Goal: Register for event/course

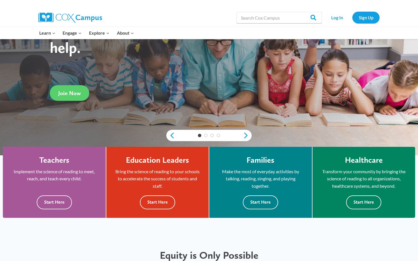
scroll to position [82, 0]
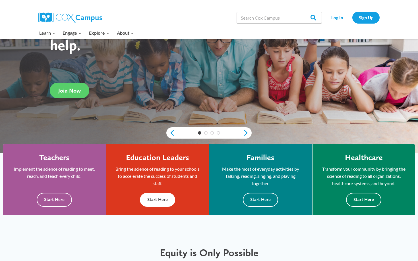
click at [154, 202] on button "Start Here" at bounding box center [157, 200] width 35 height 14
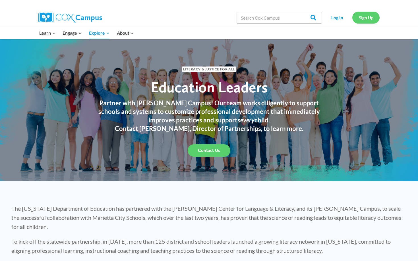
click at [368, 17] on link "Sign Up" at bounding box center [365, 18] width 27 height 12
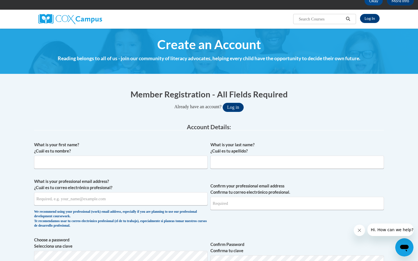
scroll to position [33, 0]
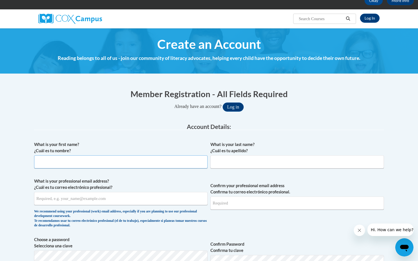
click at [108, 164] on input "What is your first name? ¿Cuál es tu nombre?" at bounding box center [120, 161] width 173 height 13
type input "Christy"
type input "Moore"
type input "christy_moore@taylor.edu"
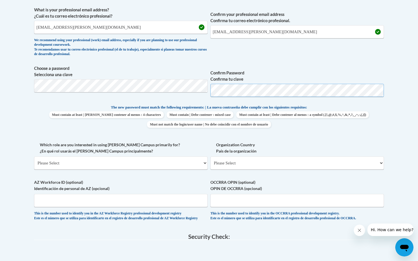
scroll to position [203, 0]
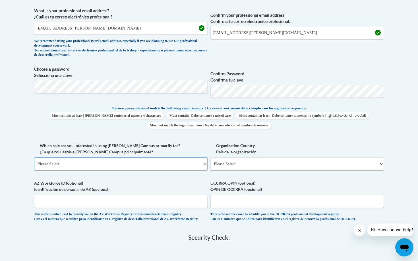
click at [135, 165] on select "Please Select College/University | Colegio/Universidad Community/Nonprofit Part…" at bounding box center [120, 163] width 173 height 13
select select "5a18ea06-2b54-4451-96f2-d152daf9eac5"
click at [34, 157] on select "Please Select College/University | Colegio/Universidad Community/Nonprofit Part…" at bounding box center [120, 163] width 173 height 13
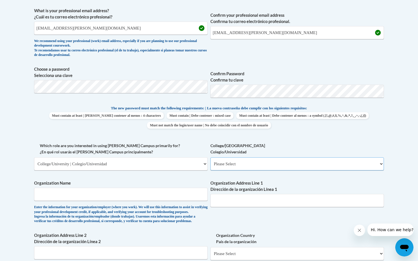
click at [249, 165] on select "Please Select College/University Staff | Empleado universitario College/Univers…" at bounding box center [296, 163] width 173 height 13
click at [232, 163] on select "Please Select College/University Staff | Empleado universitario College/Univers…" at bounding box center [296, 163] width 173 height 13
click at [79, 195] on input "Organization Name" at bounding box center [120, 194] width 173 height 13
type input "[PERSON_NAME][GEOGRAPHIC_DATA]"
click at [228, 202] on input "Organization Address Line 1 Dirección de la organización Línea 1" at bounding box center [296, 200] width 173 height 13
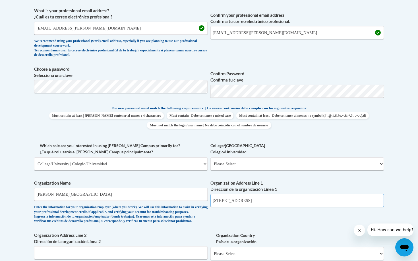
type input "1846 South Main Street Upland, IN 46989"
click at [237, 162] on select "Please Select College/University Staff | Empleado universitario College/Univers…" at bounding box center [296, 163] width 173 height 13
select select "c8743970-7742-49d2-af9e-5c4138019e9a"
click at [210, 157] on select "Please Select College/University Staff | Empleado universitario College/Univers…" at bounding box center [296, 163] width 173 height 13
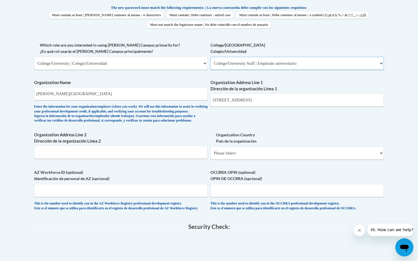
scroll to position [308, 0]
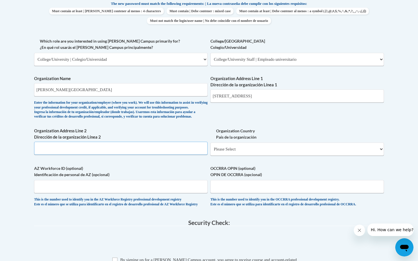
click at [75, 155] on input "Organization Address Line 2 Dirección de la organización Línea 2" at bounding box center [120, 148] width 173 height 13
type input "1846 South Main Street Upland, IN 46989"
click at [239, 156] on select "Please Select United States | Estados Unidos Outside of the United States | Fue…" at bounding box center [296, 149] width 173 height 13
select select "ad49bcad-a171-4b2e-b99c-48b446064914"
click at [210, 152] on select "Please Select United States | Estados Unidos Outside of the United States | Fue…" at bounding box center [296, 149] width 173 height 13
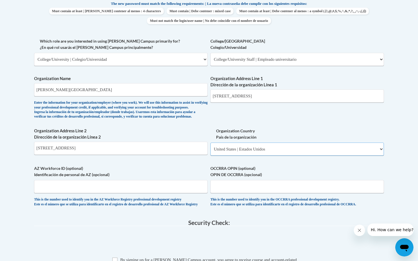
select select
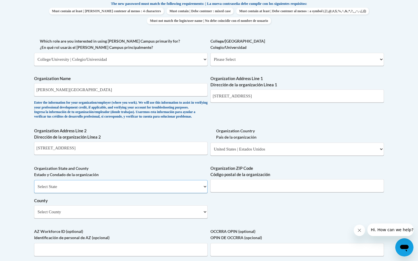
click at [145, 193] on select "Select State Alabama Alaska Arizona Arkansas California Colorado Connecticut De…" at bounding box center [120, 186] width 173 height 13
select select "Indiana"
click at [34, 189] on select "Select State Alabama Alaska Arizona Arkansas California Colorado Connecticut De…" at bounding box center [120, 186] width 173 height 13
click at [240, 192] on input "Organization ZIP Code Código postal de la organización" at bounding box center [296, 185] width 173 height 13
type input "46989"
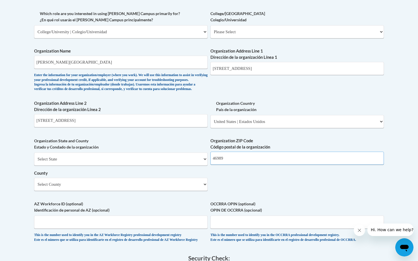
scroll to position [337, 0]
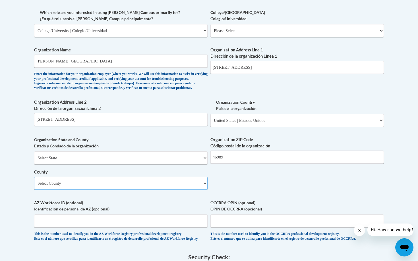
click at [105, 190] on select "Select County Adams Allen Bartholomew Benton Blackford Boone Brown Carroll Cass…" at bounding box center [120, 183] width 173 height 13
select select "Grant"
click at [34, 186] on select "Select County Adams Allen Bartholomew Benton Blackford Boone Brown Carroll Cass…" at bounding box center [120, 183] width 173 height 13
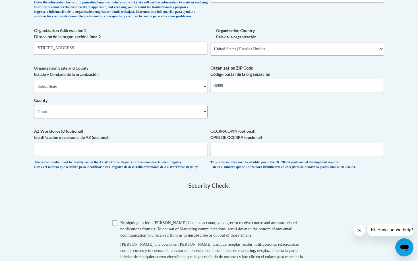
scroll to position [413, 0]
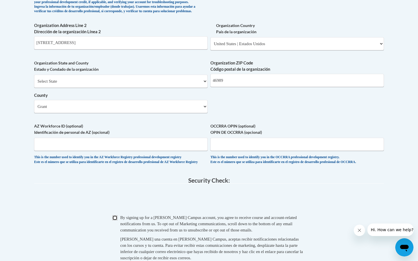
click at [114, 220] on input "Checkbox" at bounding box center [114, 217] width 5 height 5
checkbox input "true"
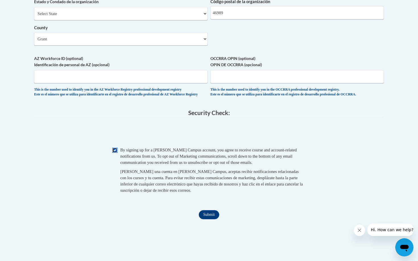
scroll to position [491, 0]
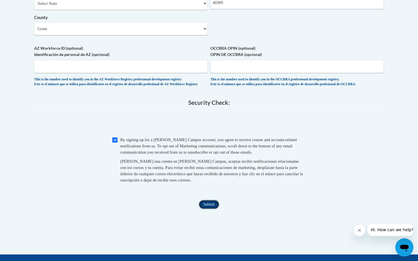
click at [214, 209] on input "Submit" at bounding box center [209, 204] width 20 height 9
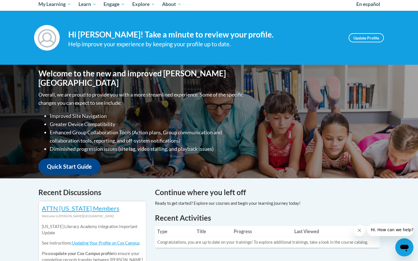
scroll to position [68, 0]
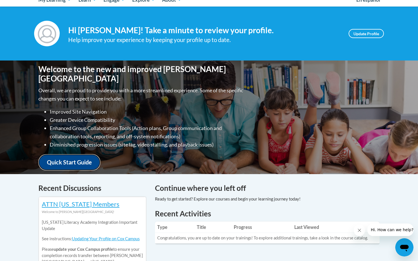
click at [69, 155] on link "Quick Start Guide" at bounding box center [69, 162] width 62 height 16
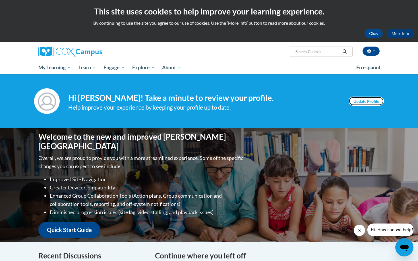
click at [362, 103] on link "Update Profile" at bounding box center [365, 101] width 35 height 9
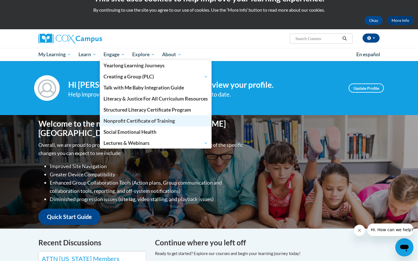
scroll to position [14, 0]
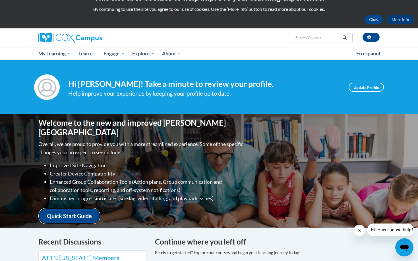
click at [81, 211] on link "Quick Start Guide" at bounding box center [69, 216] width 62 height 16
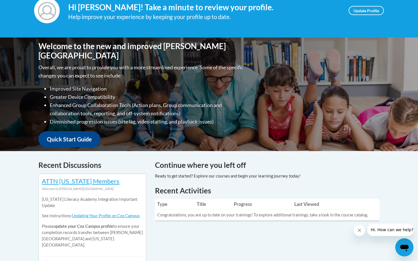
scroll to position [0, 0]
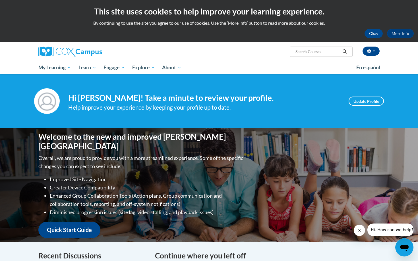
click at [343, 52] on icon "Search" at bounding box center [344, 51] width 5 height 4
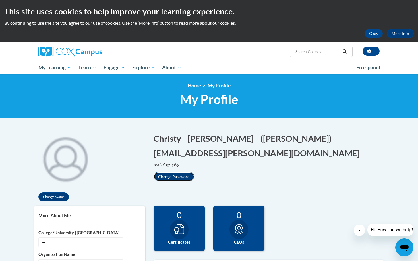
click at [179, 177] on button "Change Password" at bounding box center [173, 176] width 41 height 9
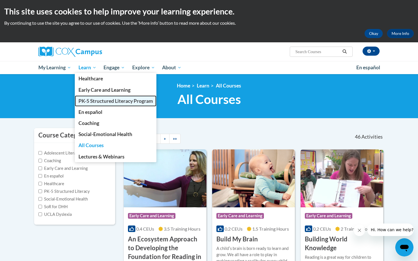
click at [86, 102] on span "PK-5 Structured Literacy Program" at bounding box center [115, 101] width 74 height 6
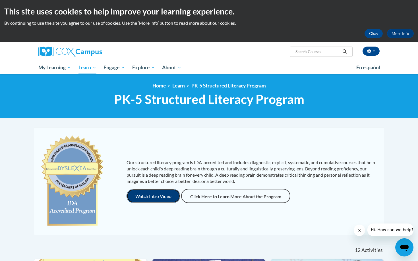
click at [162, 196] on button "Watch Intro Video" at bounding box center [153, 196] width 54 height 14
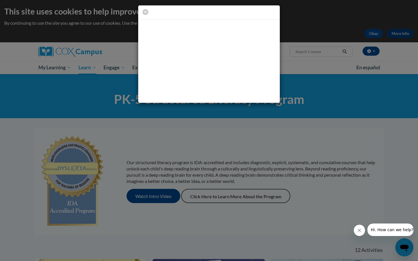
click at [236, 15] on div at bounding box center [208, 12] width 141 height 14
click at [145, 12] on icon "button" at bounding box center [145, 12] width 6 height 6
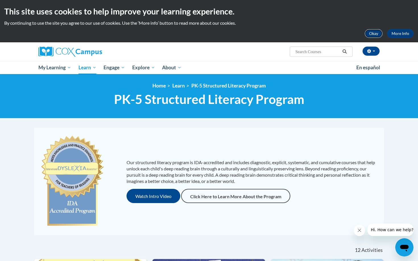
click at [376, 33] on button "Okay" at bounding box center [373, 33] width 18 height 9
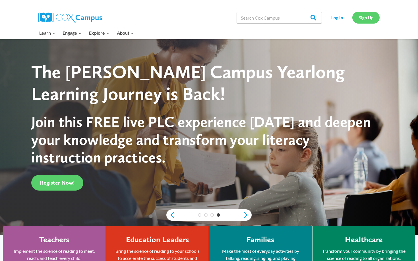
click at [369, 17] on link "Sign Up" at bounding box center [365, 18] width 27 height 12
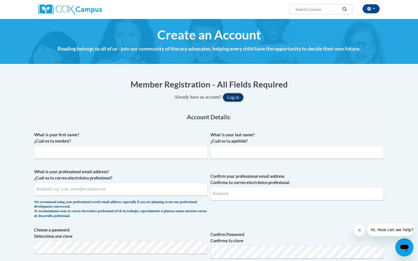
click at [241, 97] on button "Log in" at bounding box center [232, 97] width 21 height 9
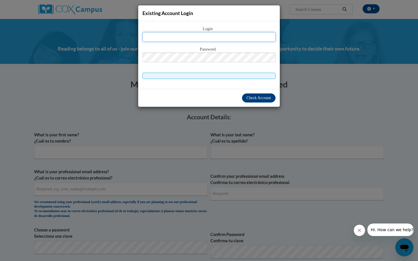
click at [187, 35] on input "text" at bounding box center [208, 37] width 133 height 10
type input "christy_moore@taylor.edu"
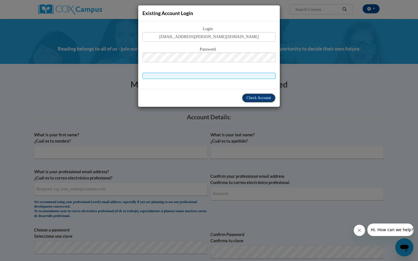
click at [262, 97] on span "Check Account" at bounding box center [258, 98] width 24 height 4
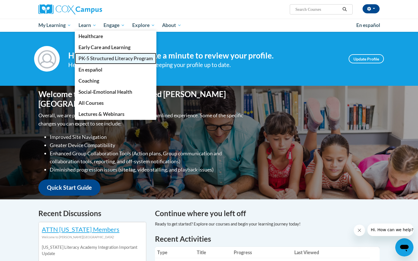
click at [87, 59] on span "PK-5 Structured Literacy Program" at bounding box center [115, 58] width 74 height 6
click at [141, 57] on span "PK-5 Structured Literacy Program" at bounding box center [115, 58] width 74 height 6
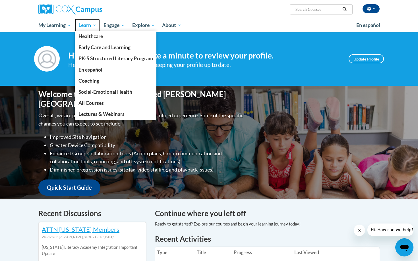
click at [95, 24] on span "Learn" at bounding box center [87, 25] width 18 height 7
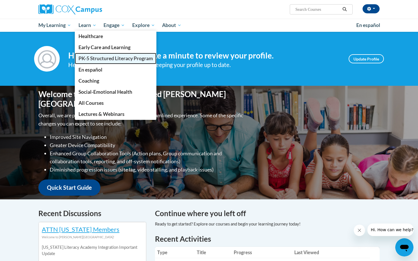
click at [91, 60] on span "PK-5 Structured Literacy Program" at bounding box center [115, 58] width 74 height 6
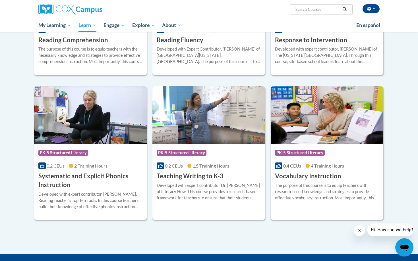
scroll to position [557, 0]
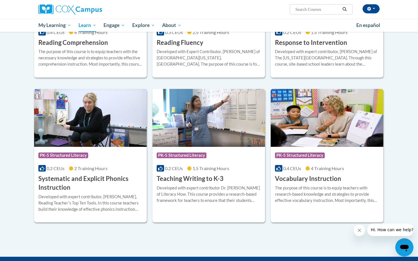
click at [91, 179] on h3 "Systematic and Explicit Phonics Instruction" at bounding box center [90, 183] width 104 height 18
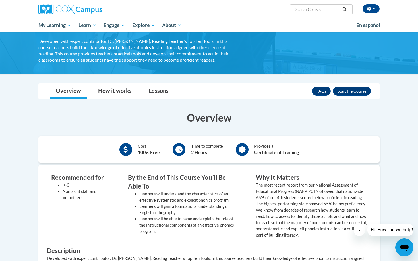
scroll to position [57, 0]
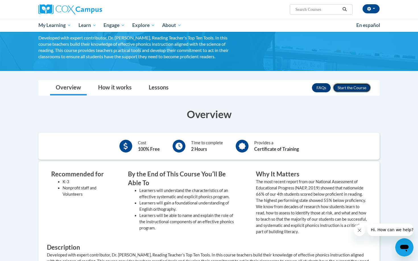
click at [353, 87] on button "Enroll" at bounding box center [352, 87] width 38 height 9
